Goal: Navigation & Orientation: Find specific page/section

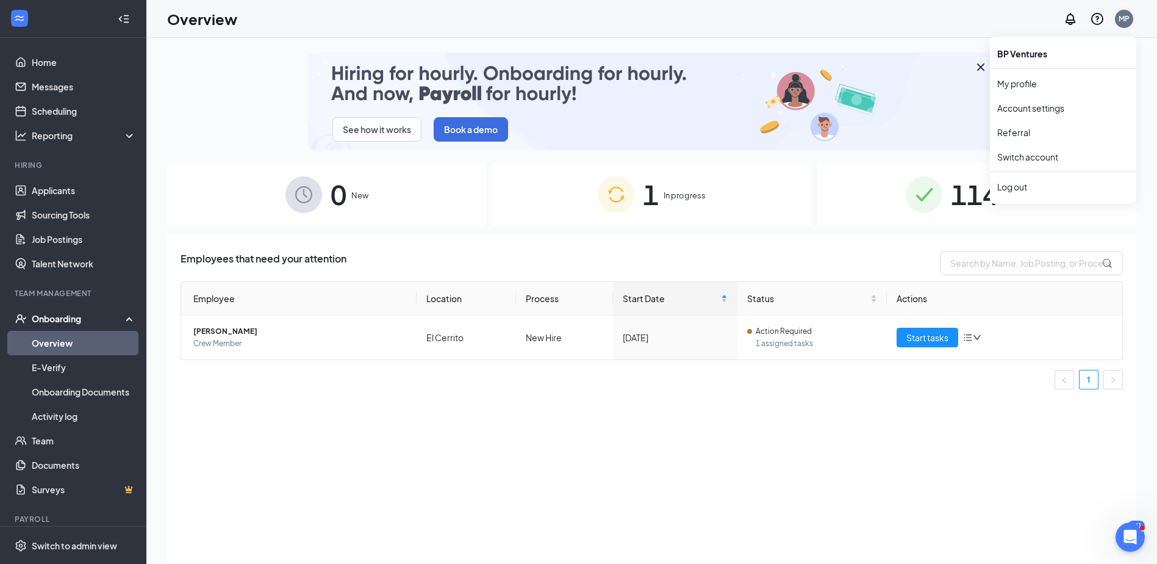
click at [1127, 22] on div "MP" at bounding box center [1124, 18] width 11 height 10
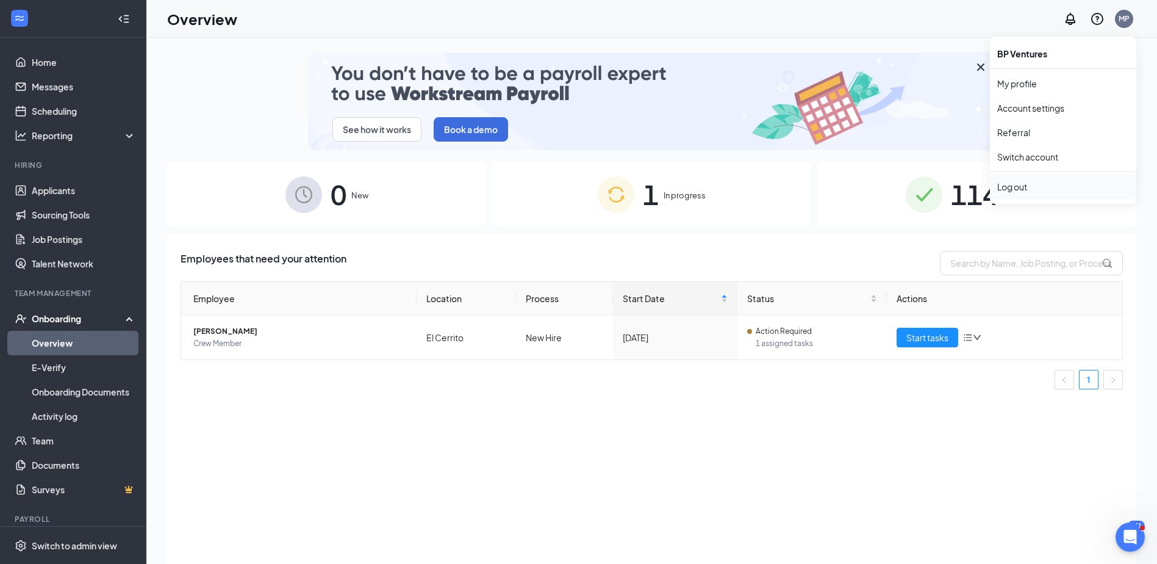
click at [1014, 183] on div "Log out" at bounding box center [1063, 187] width 132 height 12
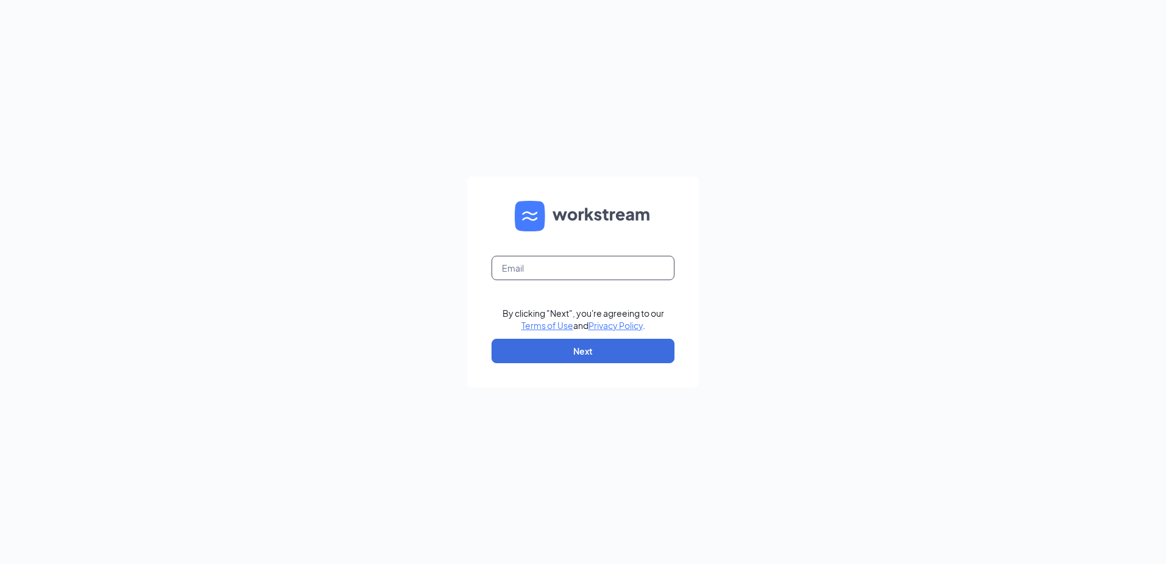
click at [581, 273] on input "text" at bounding box center [583, 268] width 183 height 24
type input "supizza6@gmail.com"
click at [601, 351] on button "Next" at bounding box center [583, 351] width 183 height 24
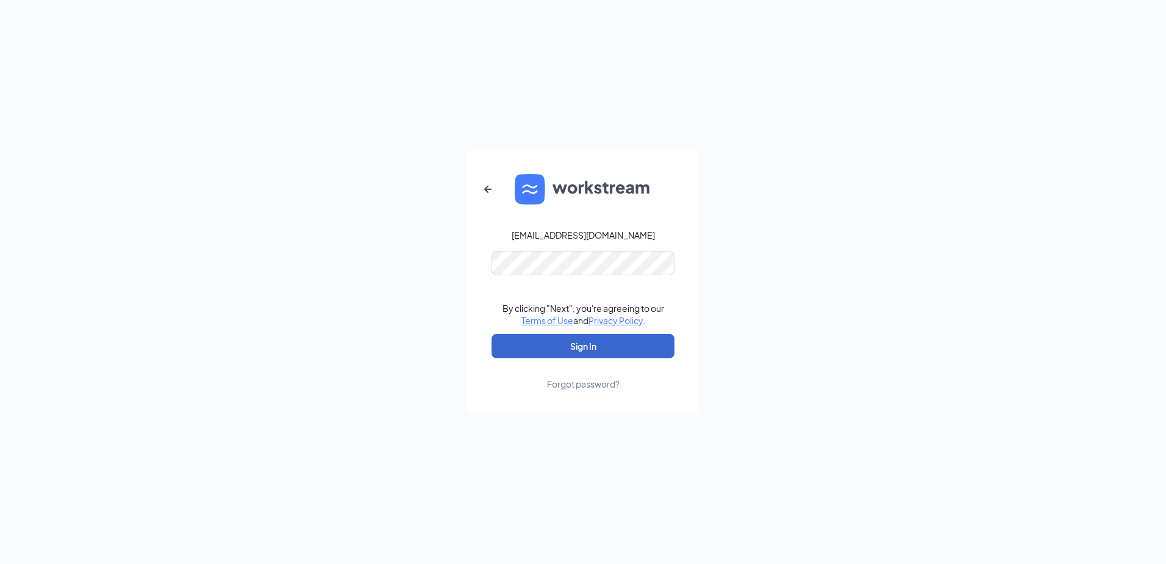
click at [589, 345] on button "Sign In" at bounding box center [583, 346] width 183 height 24
click at [631, 337] on button "Sign In" at bounding box center [583, 346] width 183 height 24
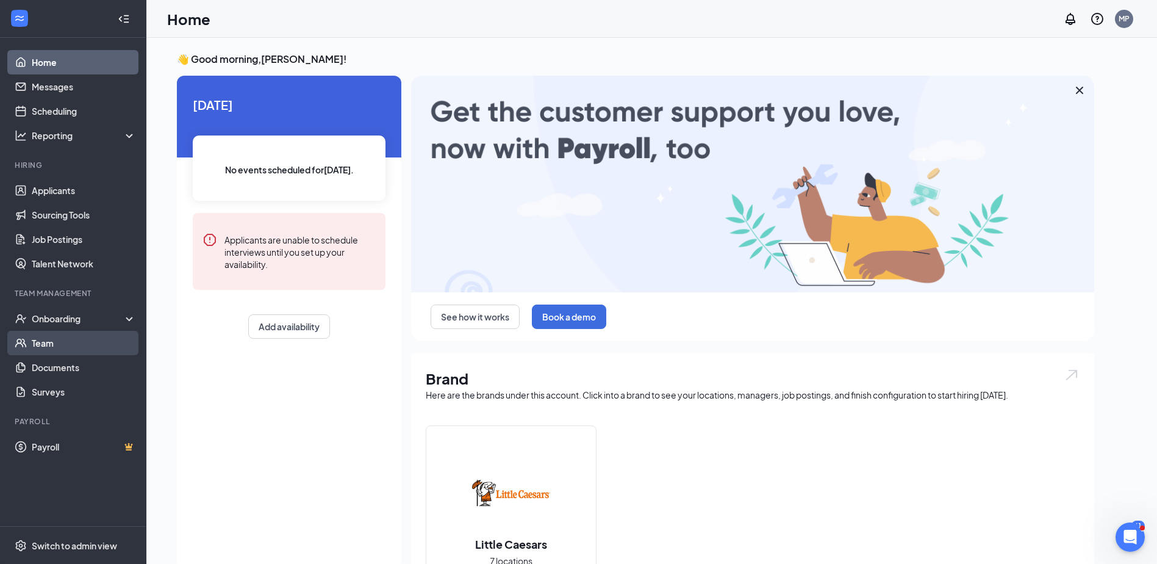
click at [64, 346] on link "Team" at bounding box center [84, 343] width 104 height 24
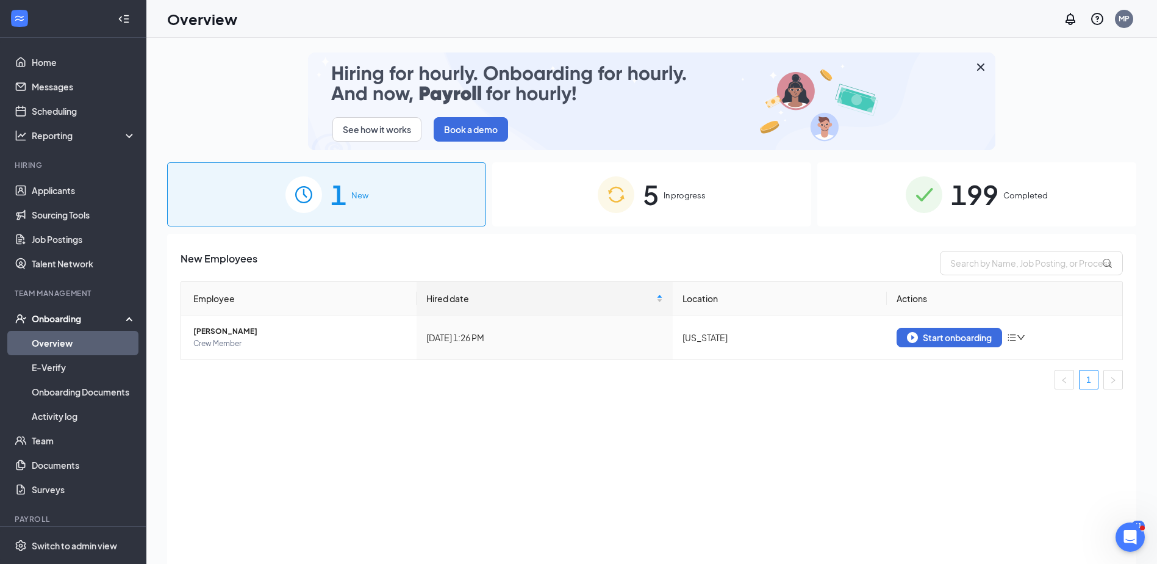
click at [755, 196] on div "5 In progress" at bounding box center [651, 194] width 319 height 64
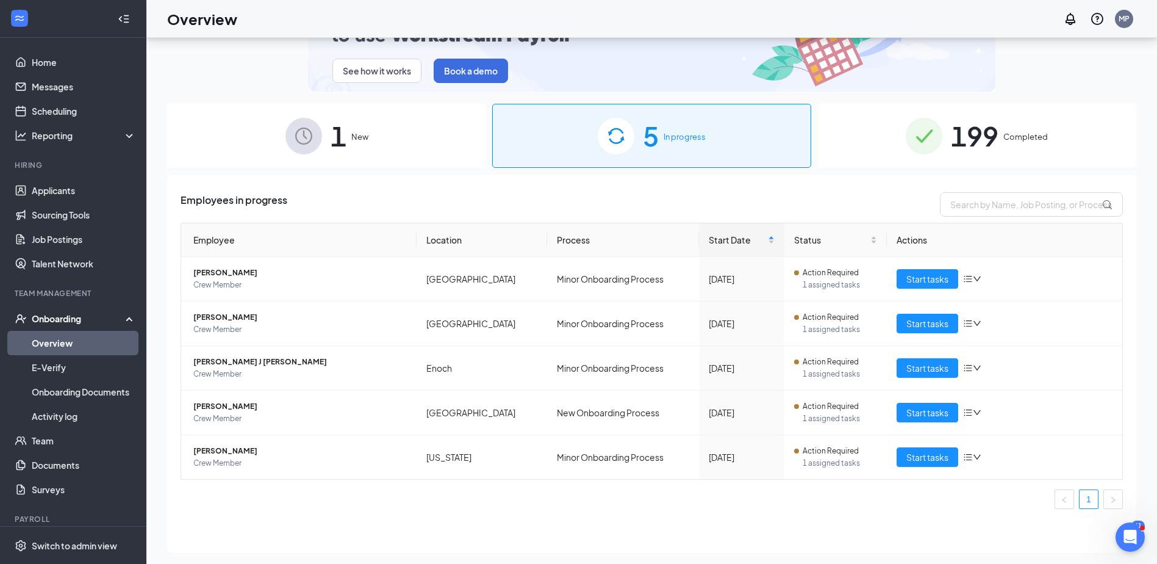
scroll to position [55, 0]
